Goal: Register for event/course

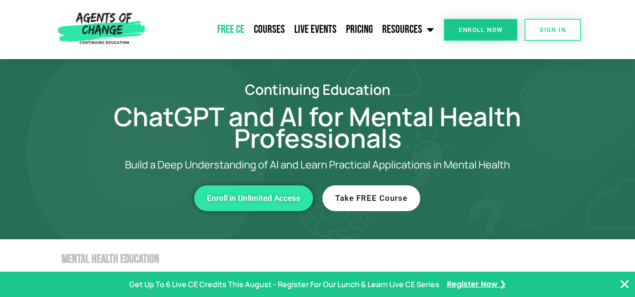
click at [242, 29] on link "Free CE" at bounding box center [230, 29] width 37 height 23
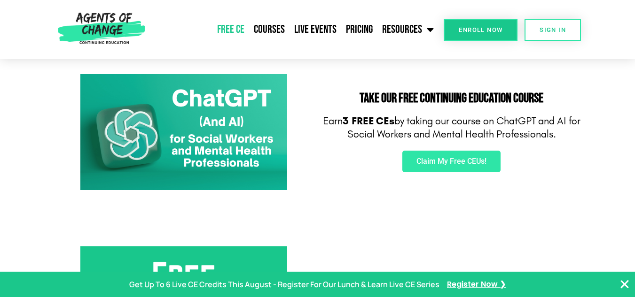
scroll to position [150, 0]
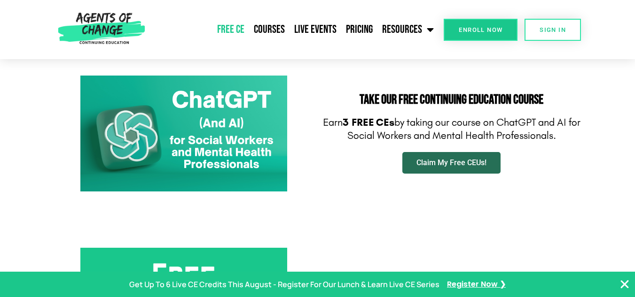
click at [446, 156] on link "Claim My Free CEUs!" at bounding box center [451, 163] width 98 height 22
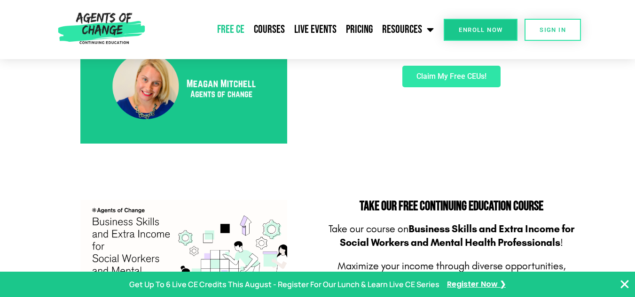
scroll to position [564, 0]
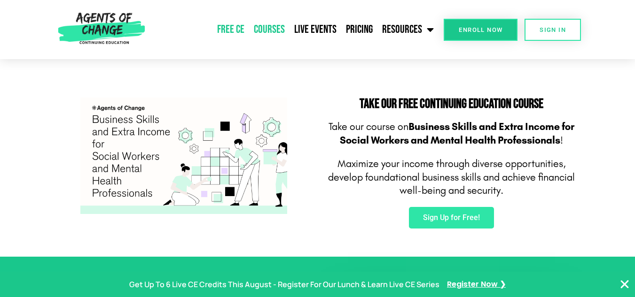
click at [275, 28] on link "Courses" at bounding box center [269, 29] width 40 height 23
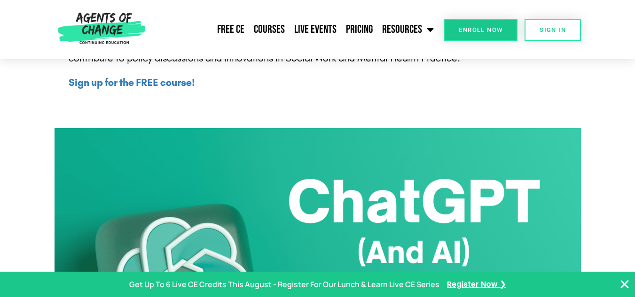
scroll to position [451, 0]
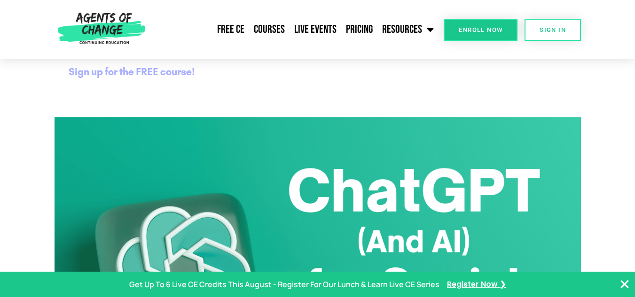
click at [144, 71] on b "Sign up for the FREE course!" at bounding box center [132, 72] width 126 height 12
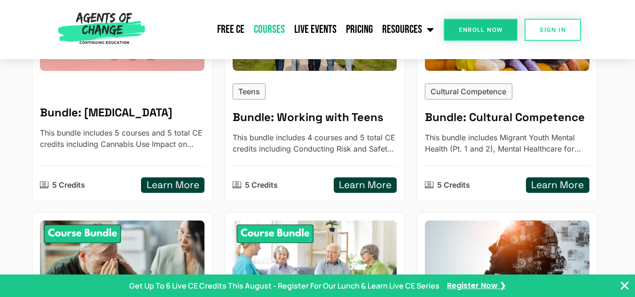
scroll to position [713, 0]
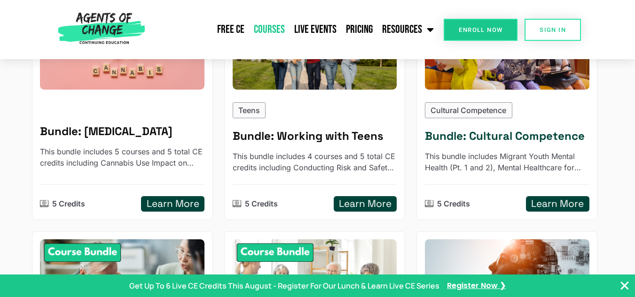
click at [444, 112] on p "Cultural Competence" at bounding box center [468, 110] width 76 height 11
type input "**********"
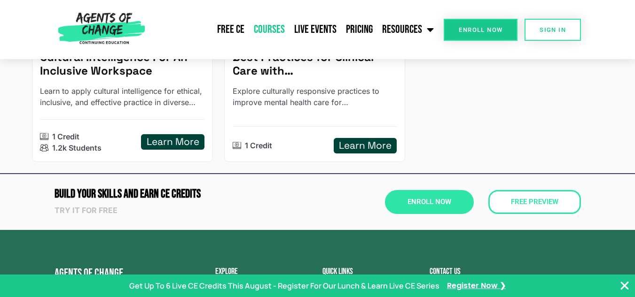
scroll to position [1654, 0]
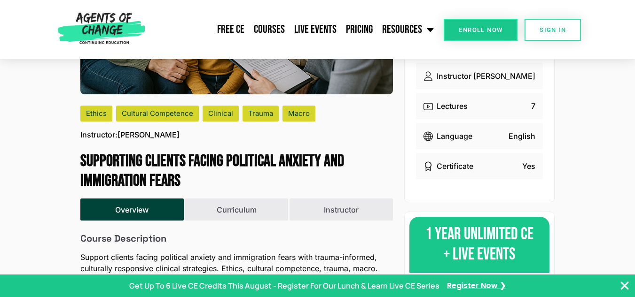
scroll to position [207, 0]
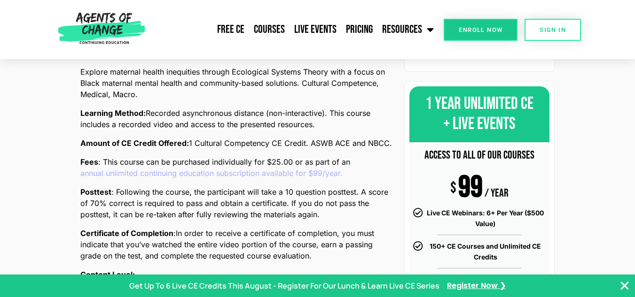
scroll to position [320, 0]
